Goal: Transaction & Acquisition: Purchase product/service

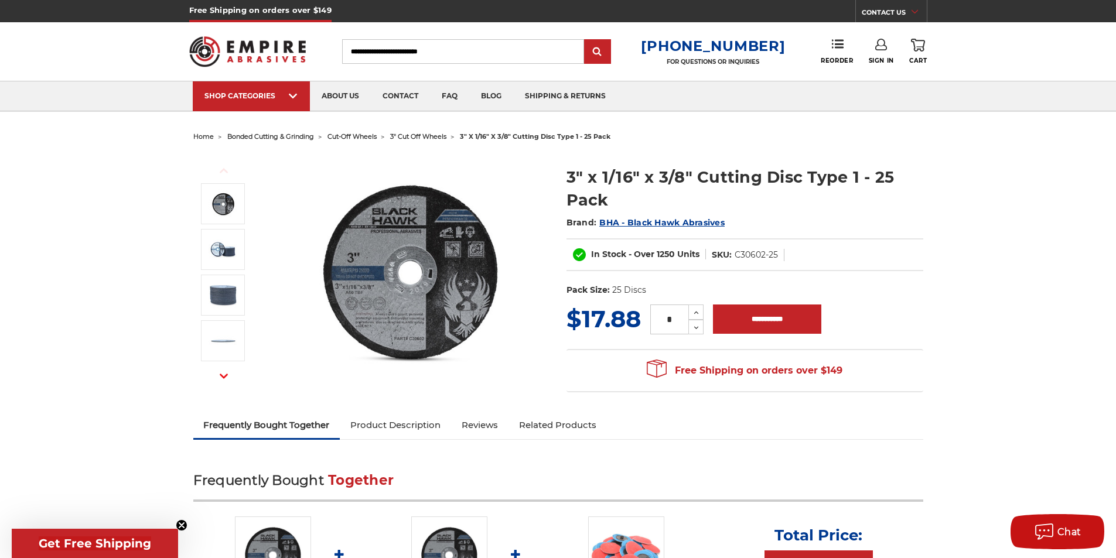
click at [442, 53] on input "Search" at bounding box center [463, 51] width 242 height 25
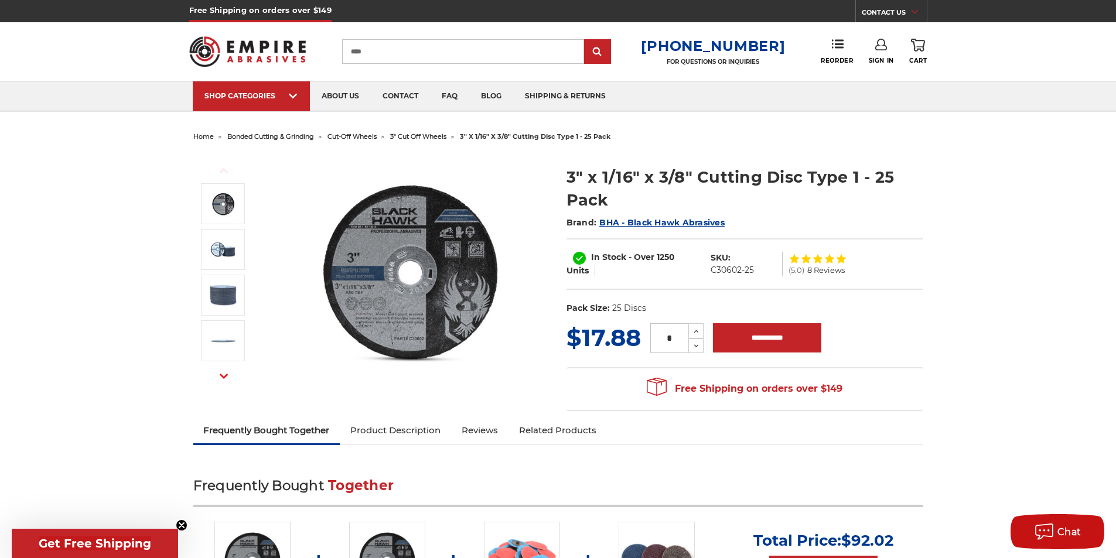
type input "*****"
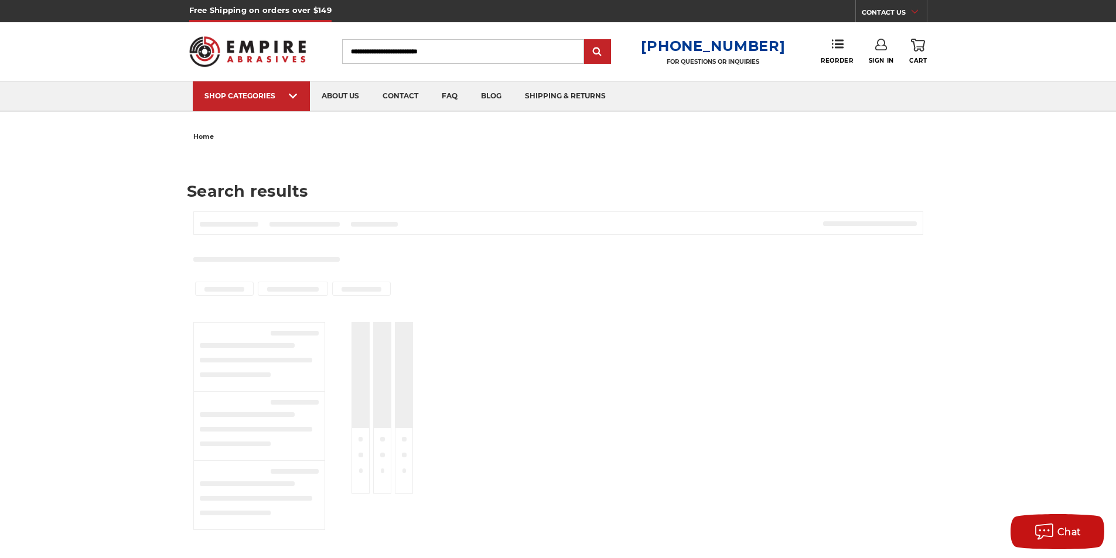
type input "*****"
